Goal: Information Seeking & Learning: Learn about a topic

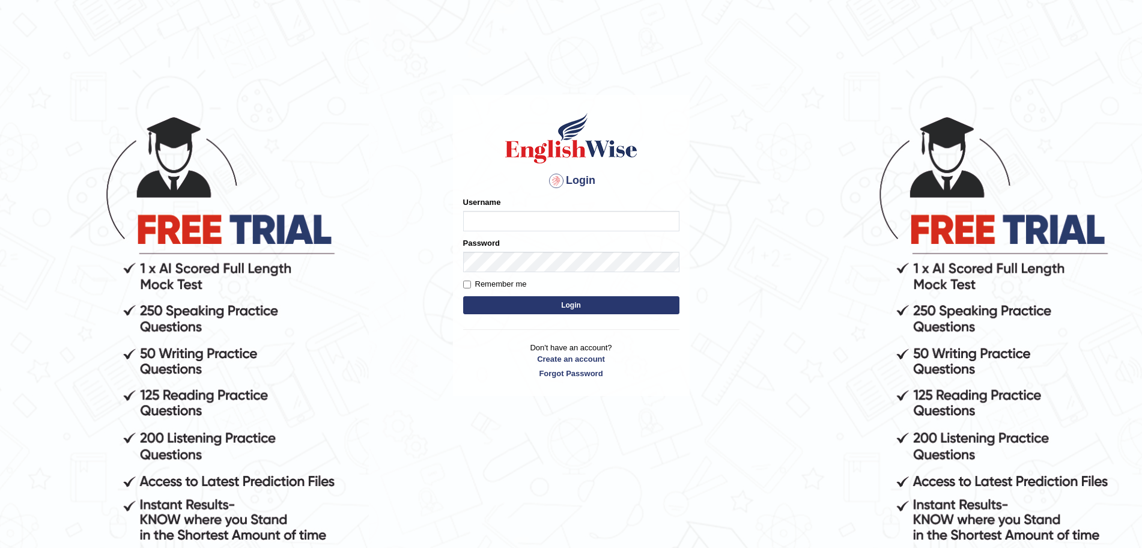
click at [551, 221] on input "Username" at bounding box center [571, 221] width 216 height 20
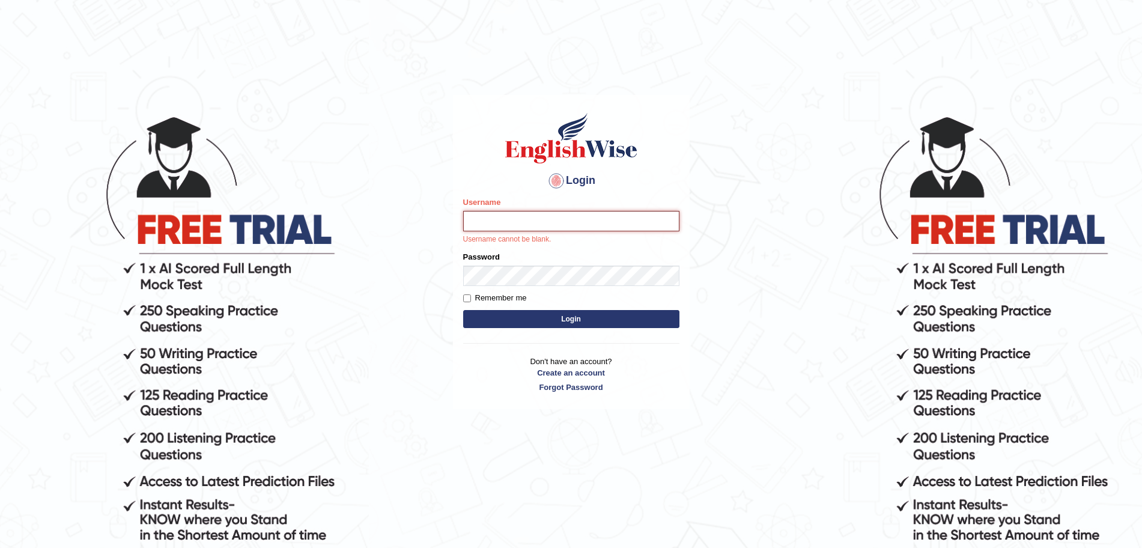
type input "surajshrestha100"
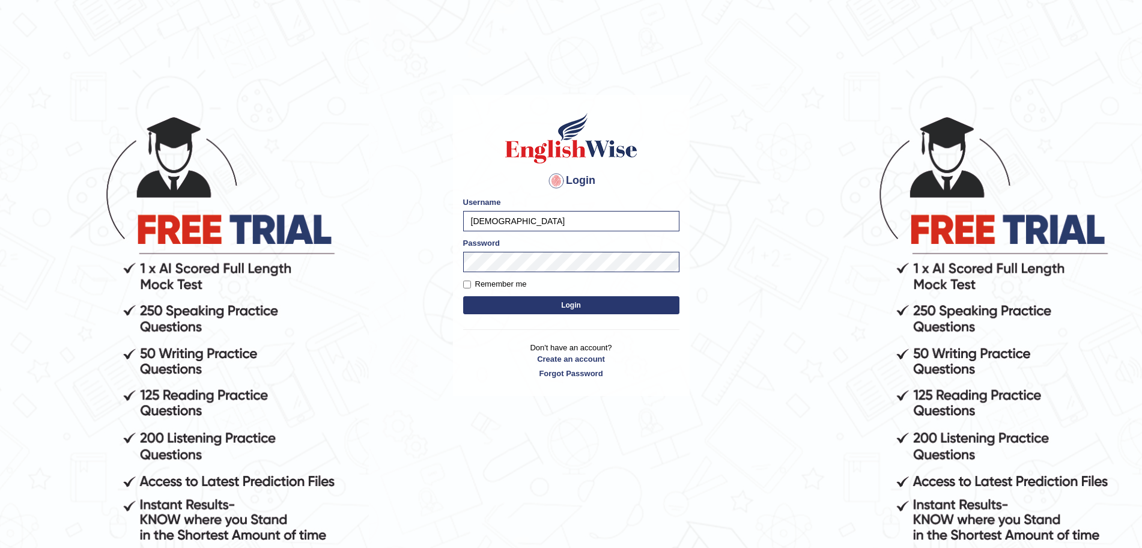
click at [561, 306] on button "Login" at bounding box center [571, 305] width 216 height 18
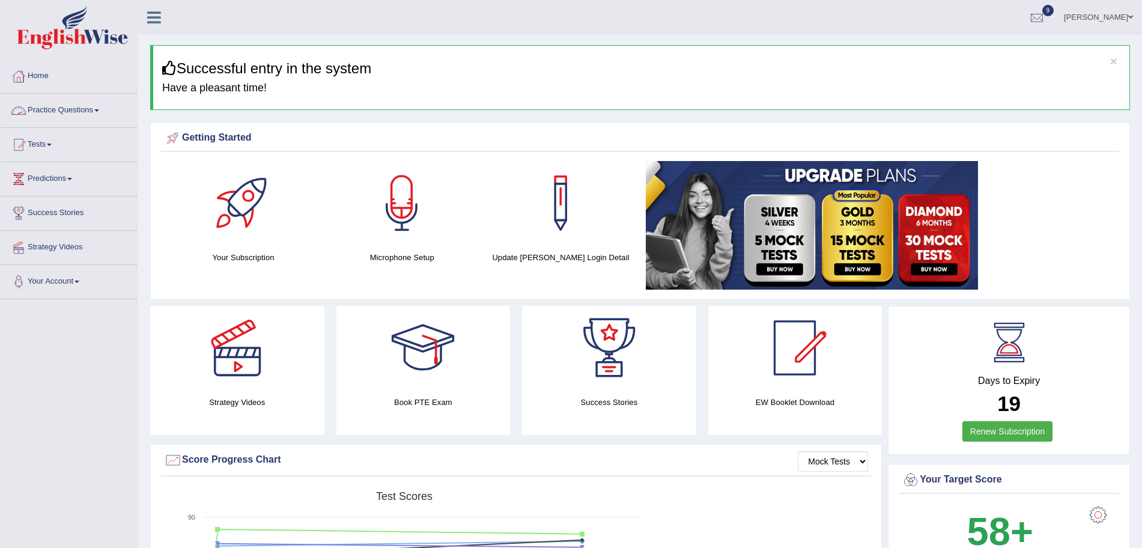
click at [68, 104] on link "Practice Questions" at bounding box center [69, 109] width 137 height 30
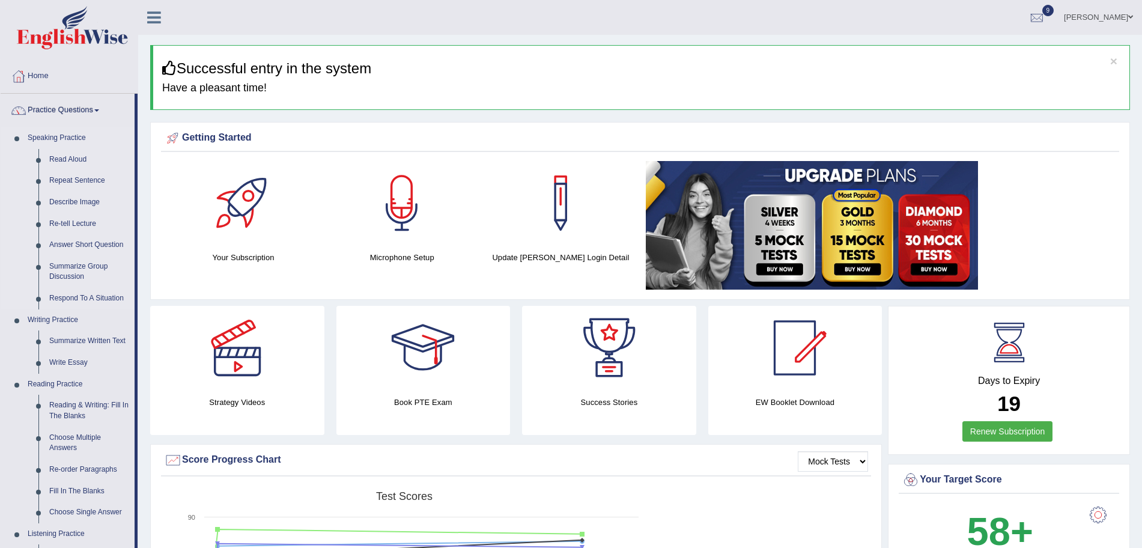
click at [61, 146] on link "Speaking Practice" at bounding box center [78, 138] width 112 height 22
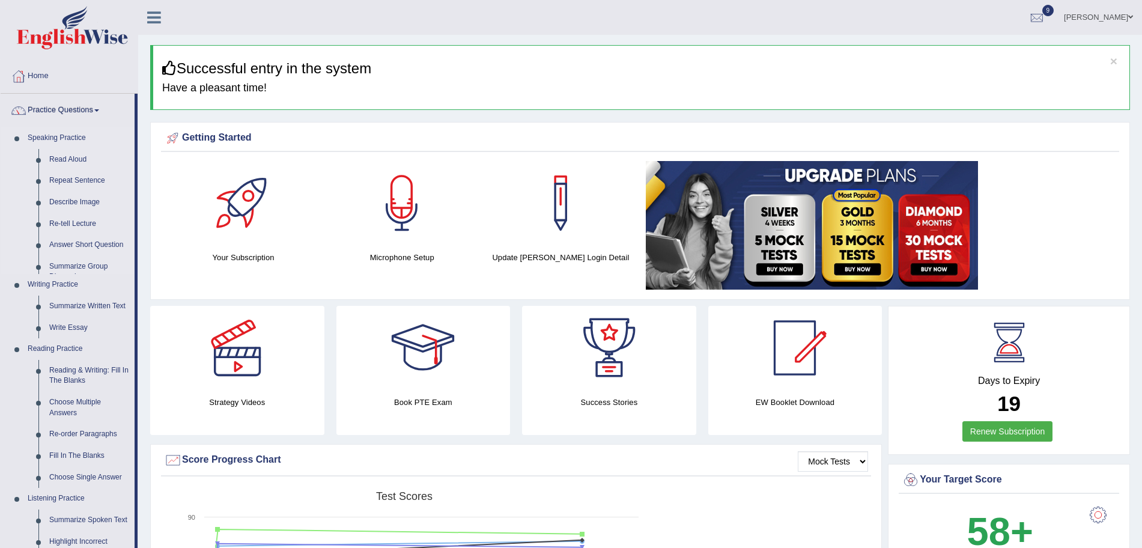
click at [61, 127] on link "Speaking Practice" at bounding box center [78, 138] width 112 height 22
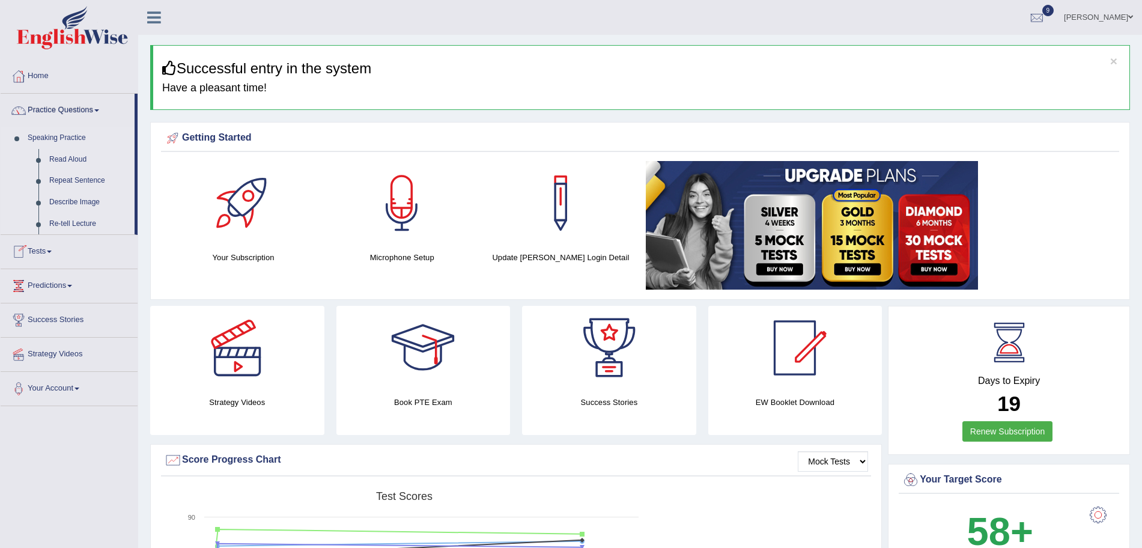
click at [62, 130] on link "Speaking Practice" at bounding box center [78, 138] width 112 height 22
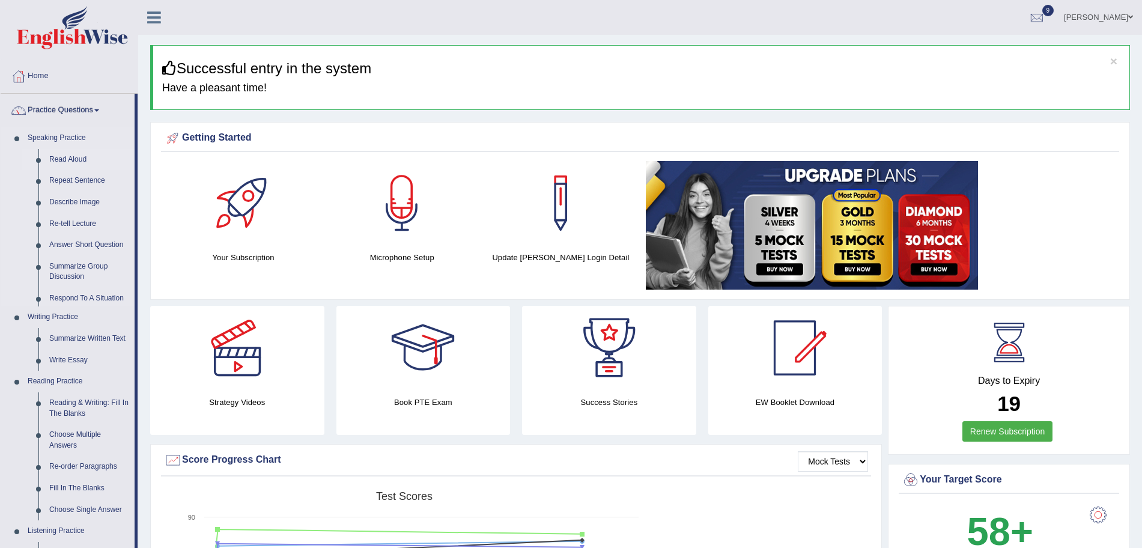
click at [64, 156] on link "Read Aloud" at bounding box center [89, 160] width 91 height 22
